Goal: Find specific page/section: Find specific page/section

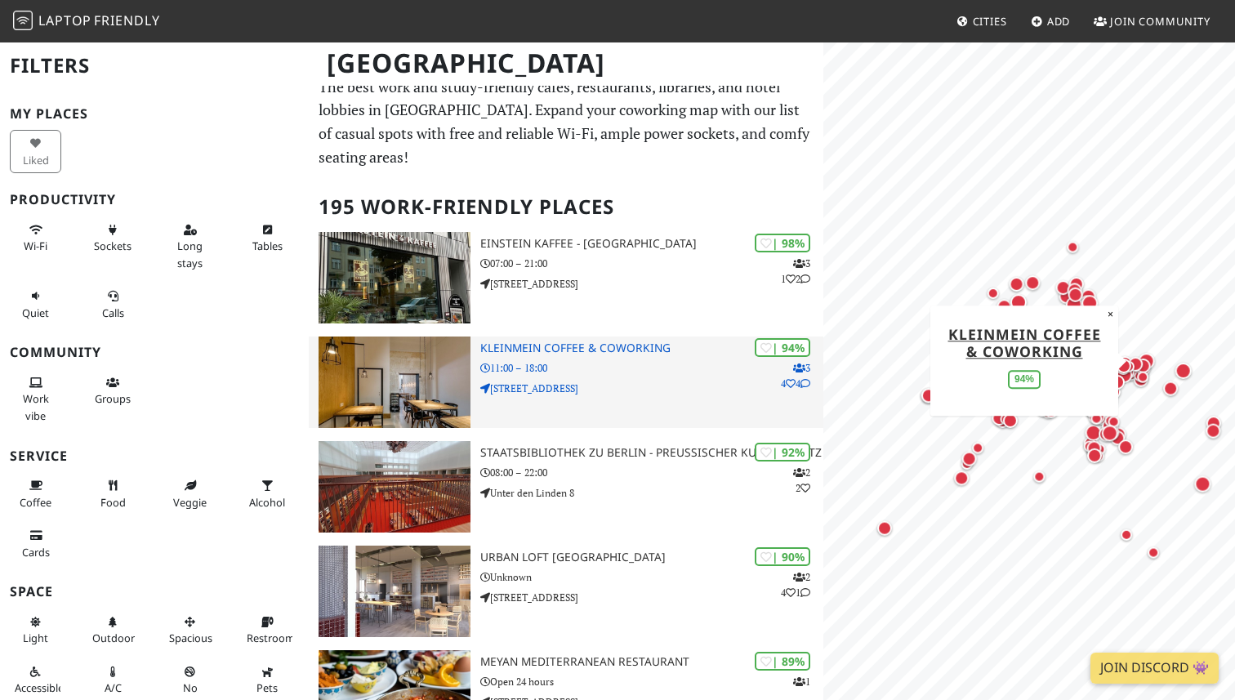
scroll to position [13, 0]
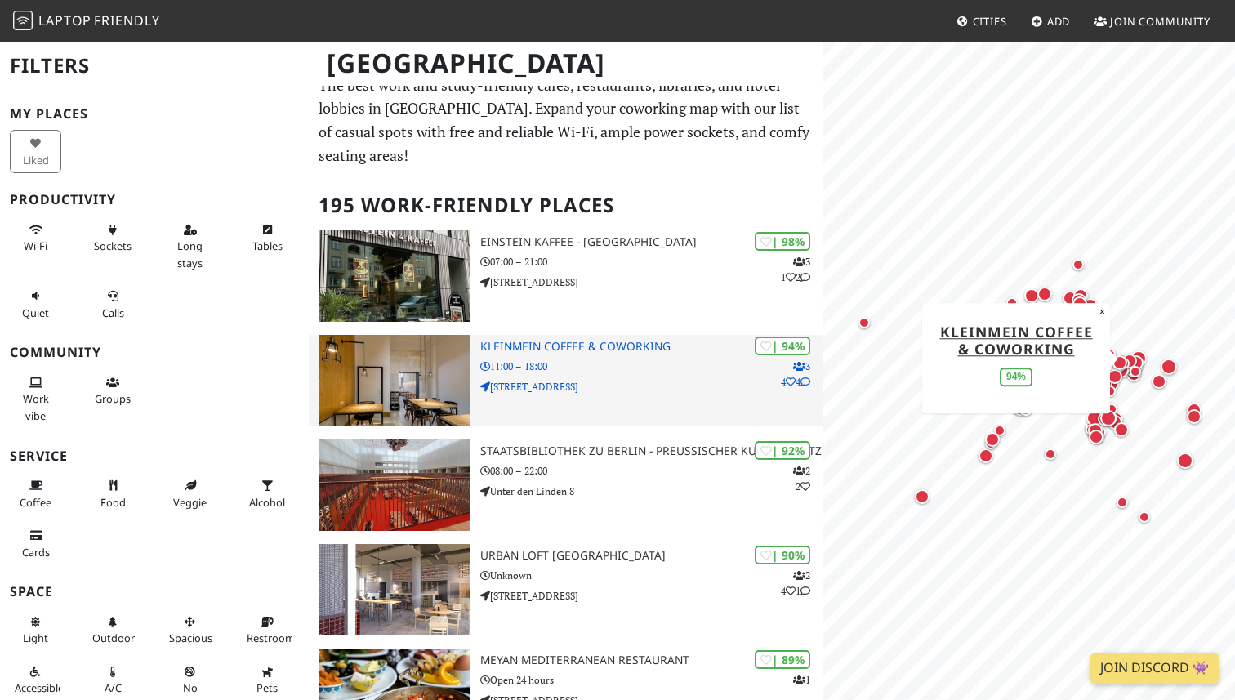
click at [808, 377] on icon at bounding box center [805, 382] width 10 height 10
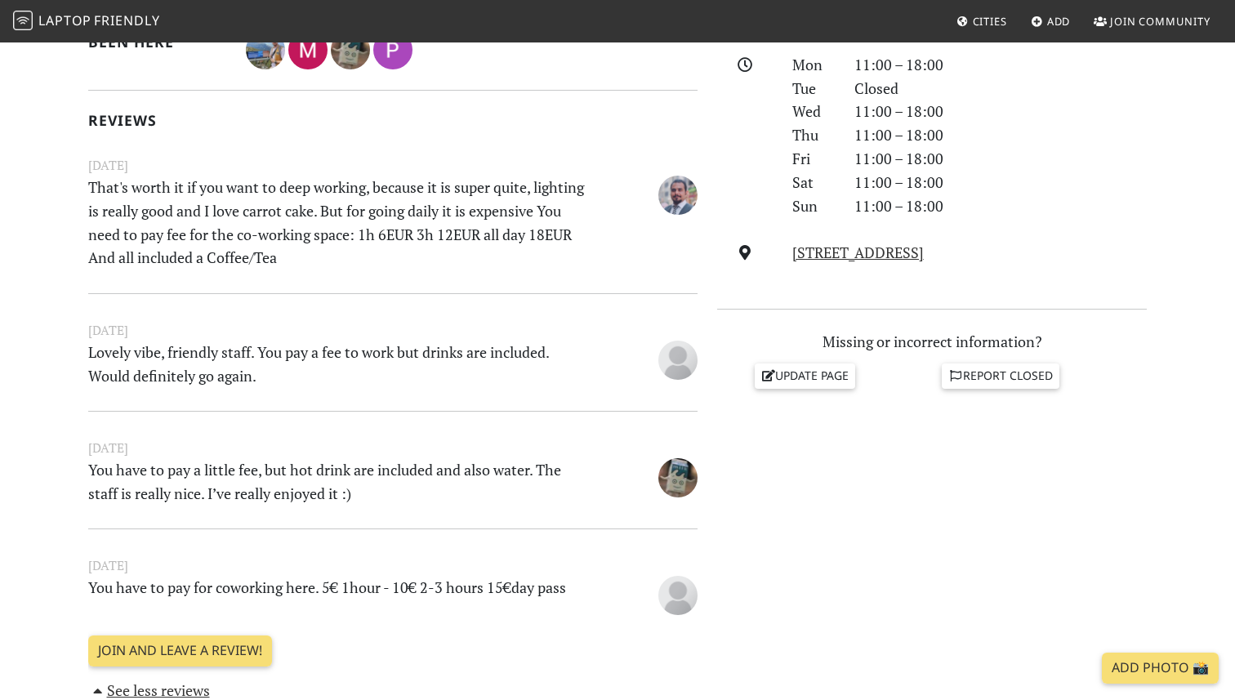
scroll to position [445, 0]
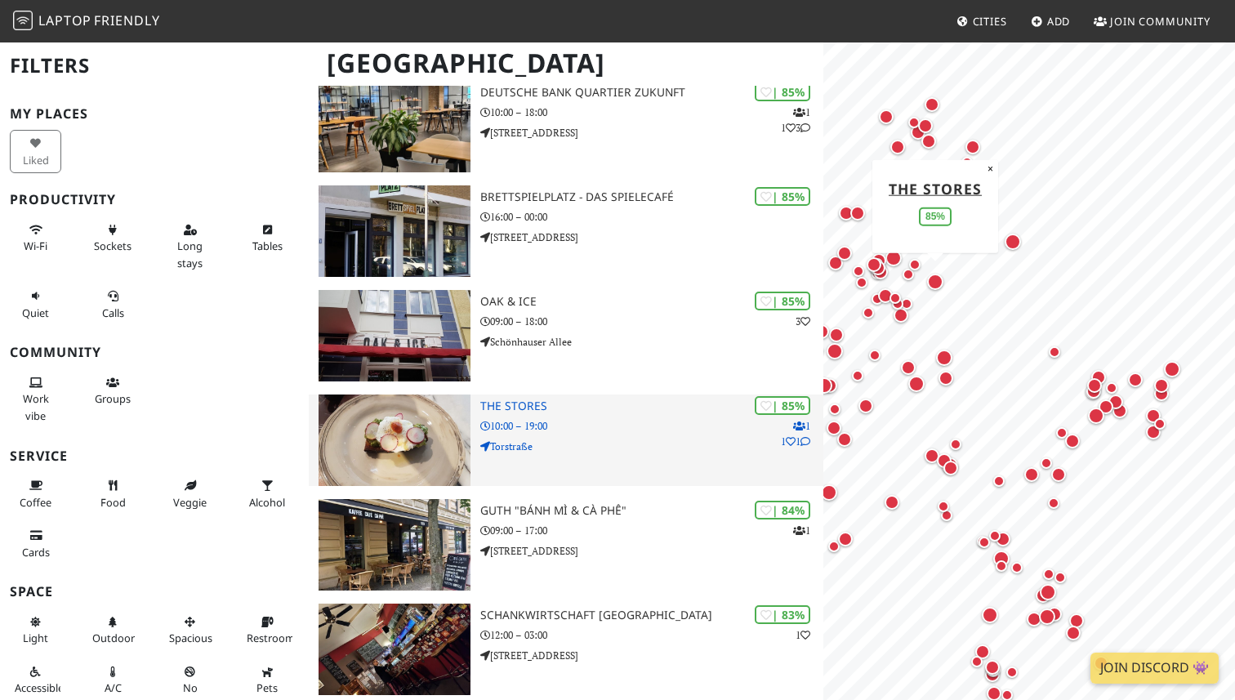
scroll to position [1944, 0]
